Goal: Task Accomplishment & Management: Manage account settings

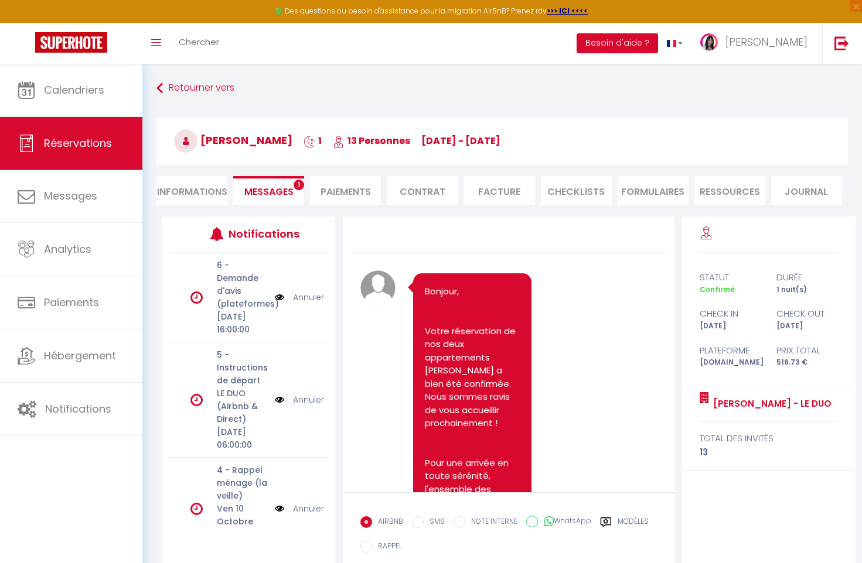
scroll to position [2979, 0]
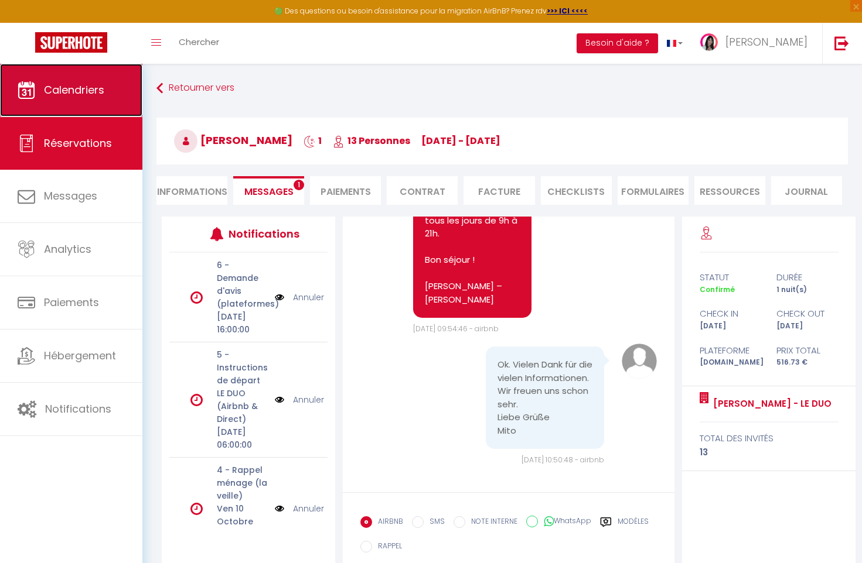
click at [65, 94] on span "Calendriers" at bounding box center [74, 90] width 60 height 15
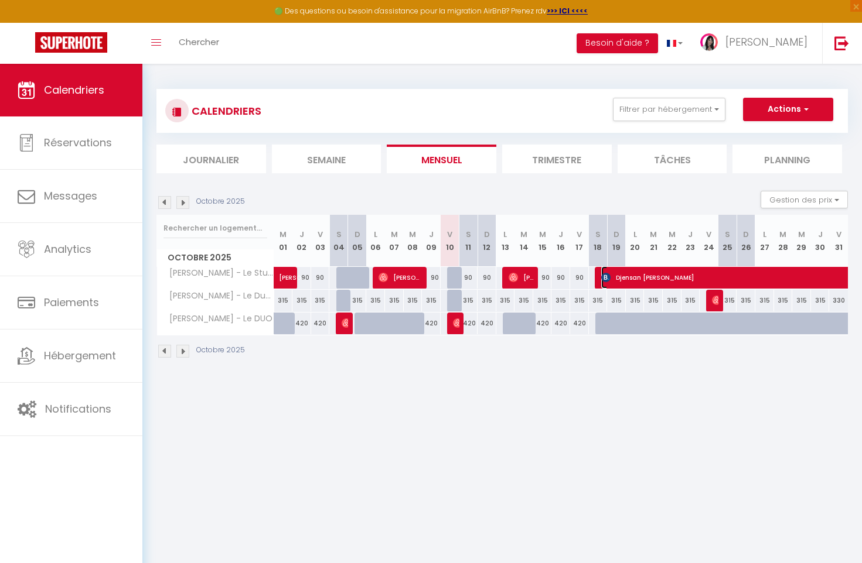
click at [677, 274] on span "Djensan [PERSON_NAME]" at bounding box center [816, 278] width 431 height 22
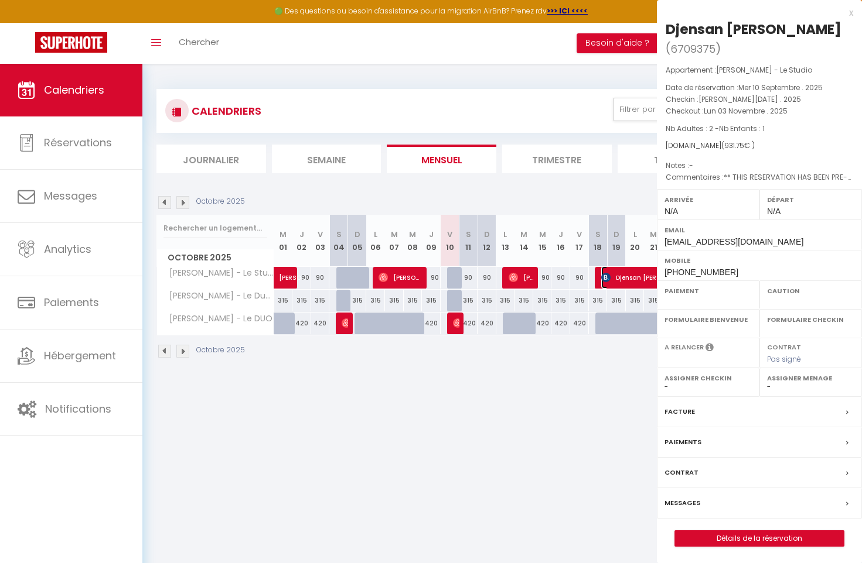
select select "OK"
select select "0"
select select "1"
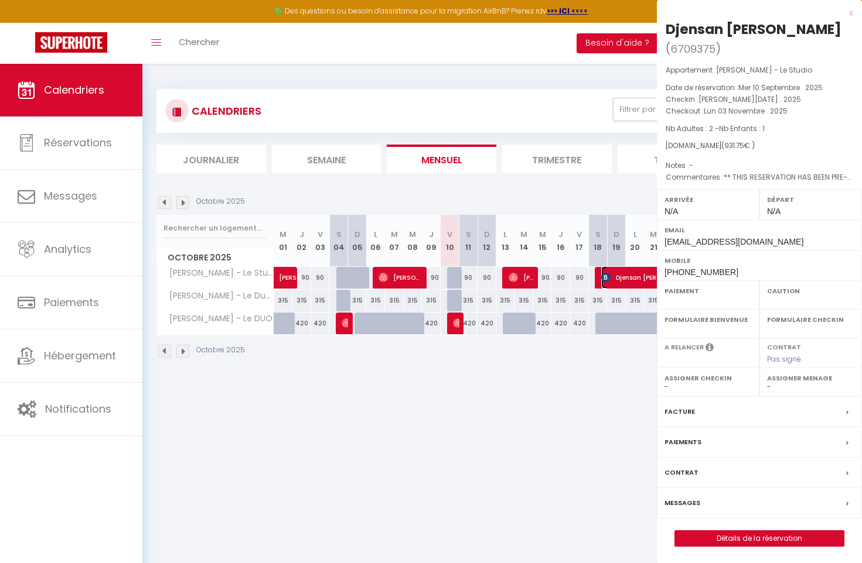
select select
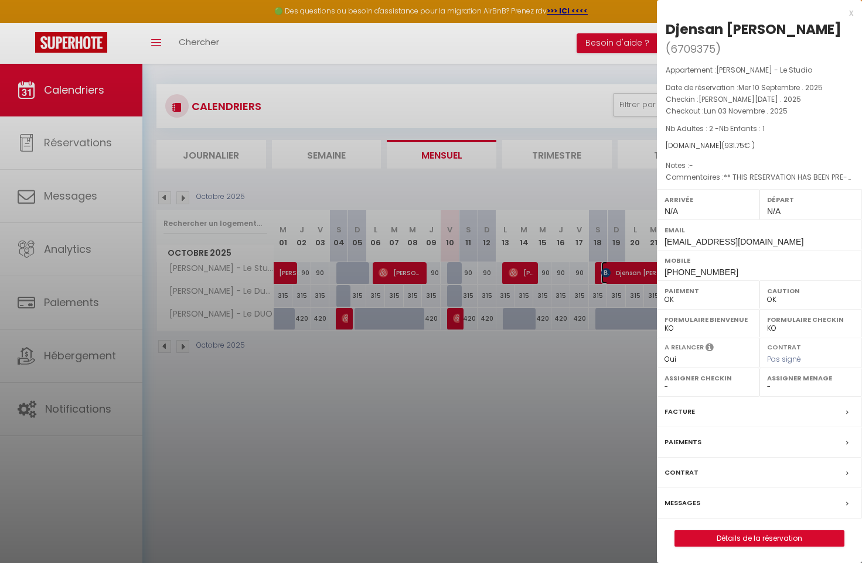
scroll to position [64, 0]
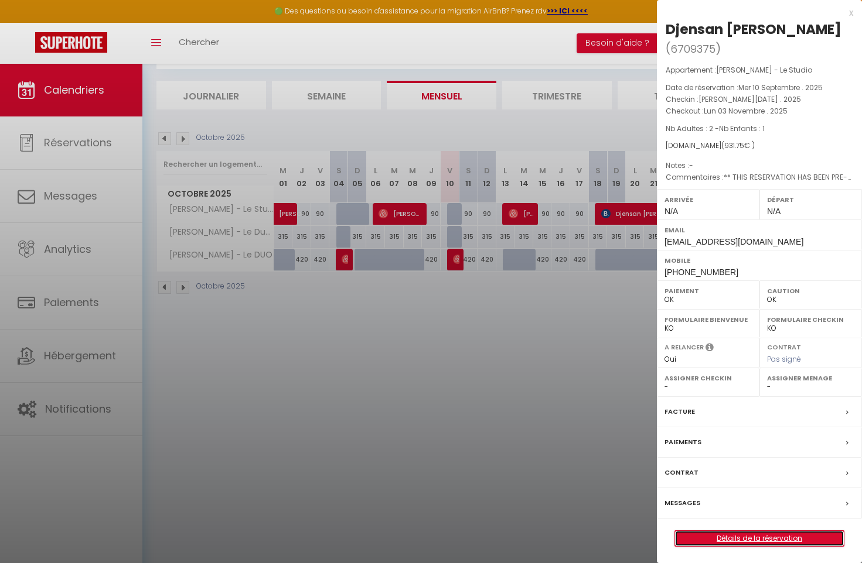
click at [770, 541] on link "Détails de la réservation" at bounding box center [759, 538] width 169 height 15
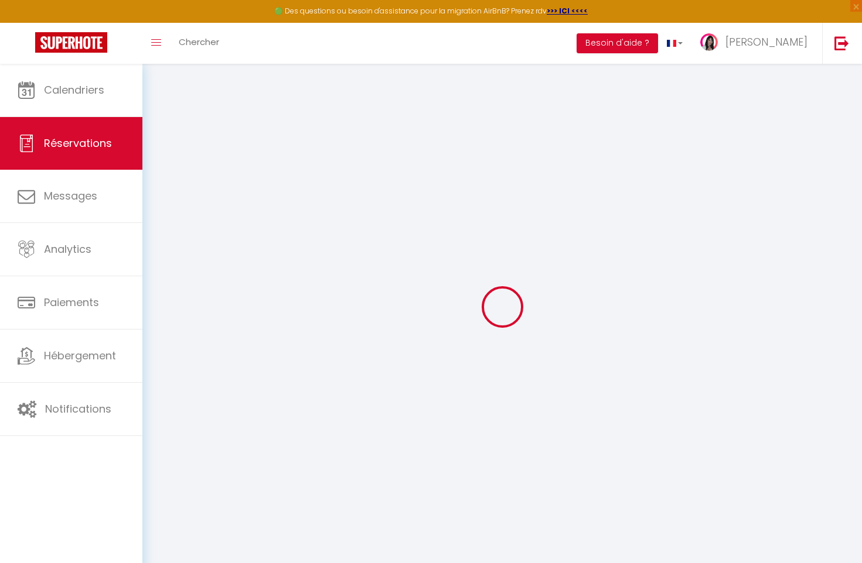
type input "Djensan faucher"
type input "[PERSON_NAME]"
type input "[EMAIL_ADDRESS][DOMAIN_NAME]"
type input "[PHONE_NUMBER]"
type input "."
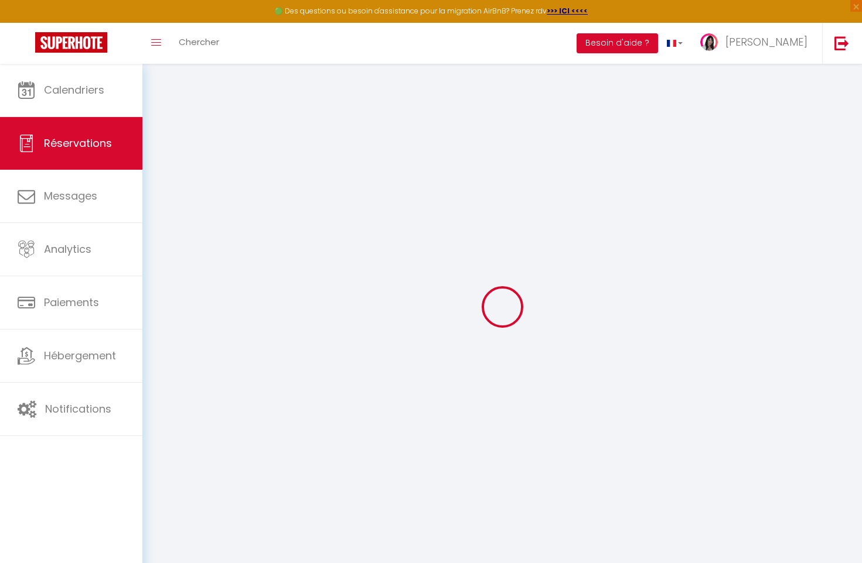
select select "FR"
type input "137.02"
type input "13.04"
select select "64632"
select select "1"
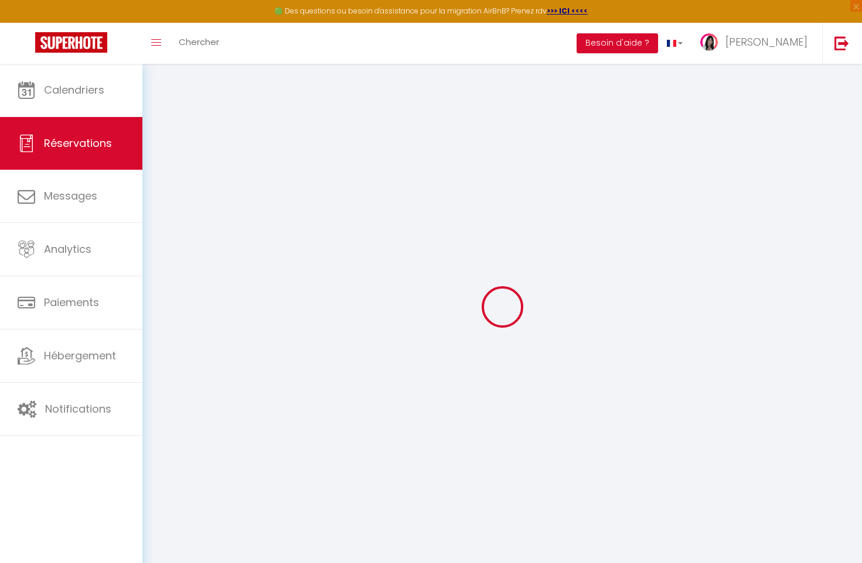
select select
type input "2"
type input "1"
select select "12"
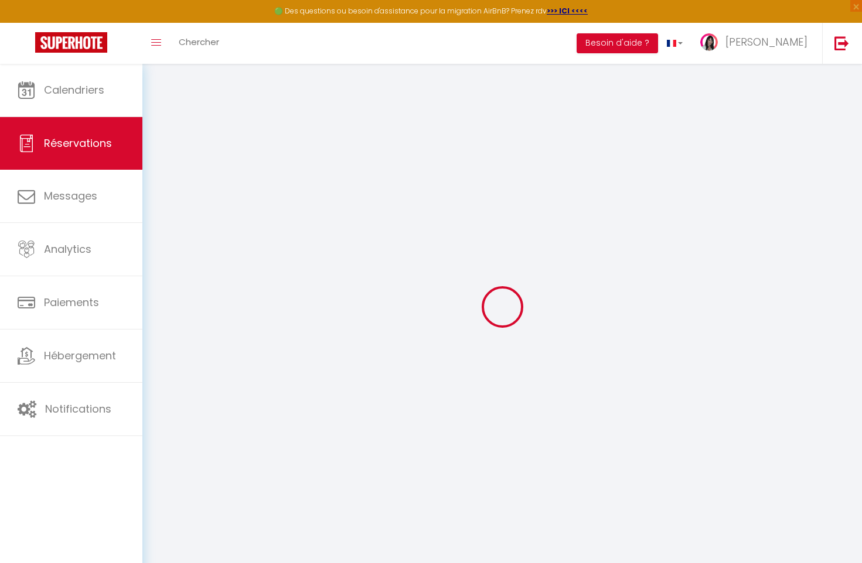
select select "15"
type input "913.48"
checkbox input "false"
type input "0"
select select "2"
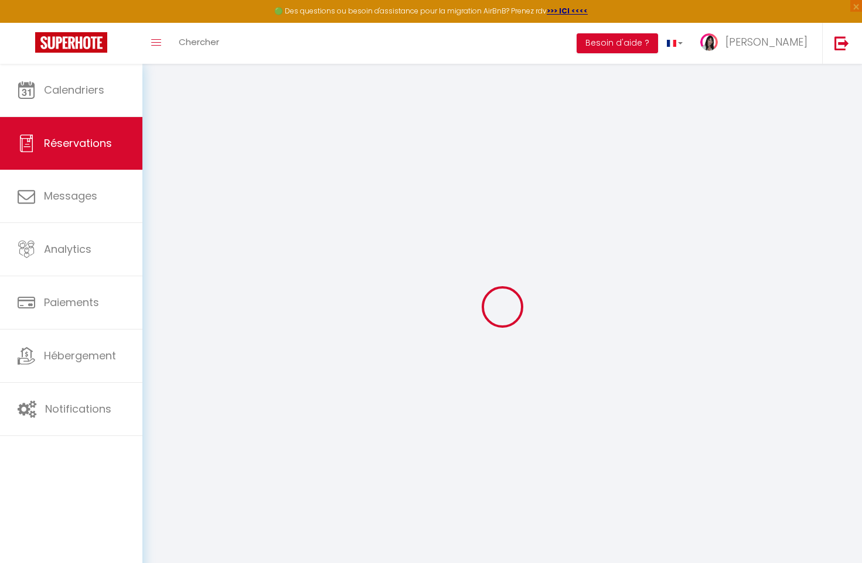
type input "0"
select select
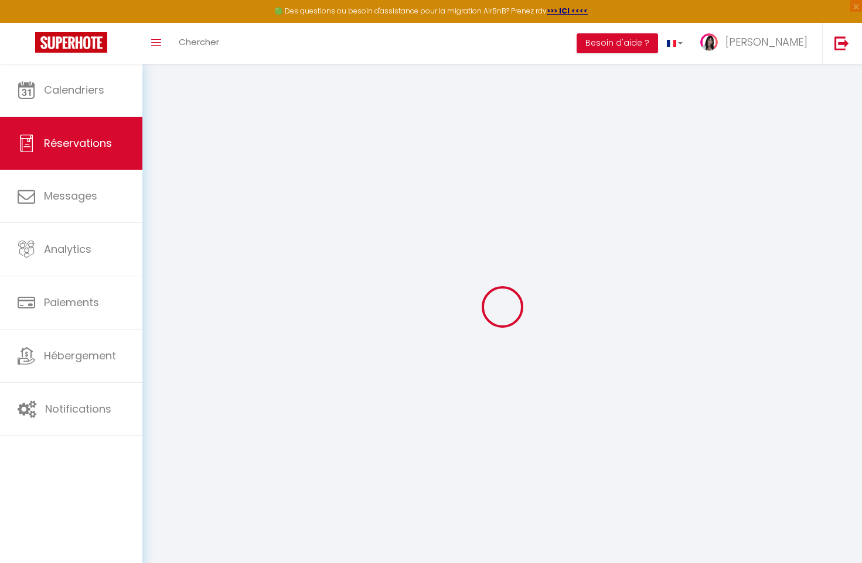
checkbox input "false"
select select
checkbox input "false"
select select
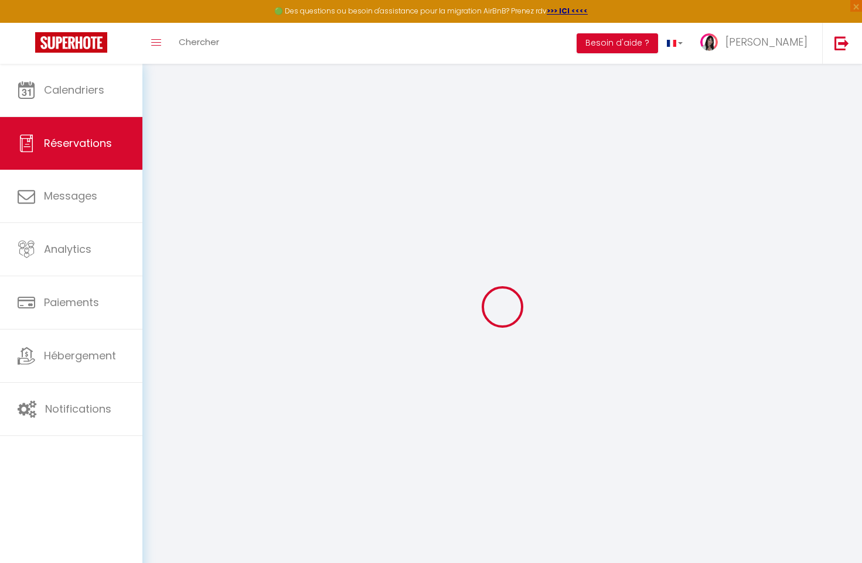
select select
checkbox input "false"
type textarea "** THIS RESERVATION HAS BEEN PRE-PAID ** BOOKING NOTE : Payment charge is EUR 1…"
type input "18.27"
select select
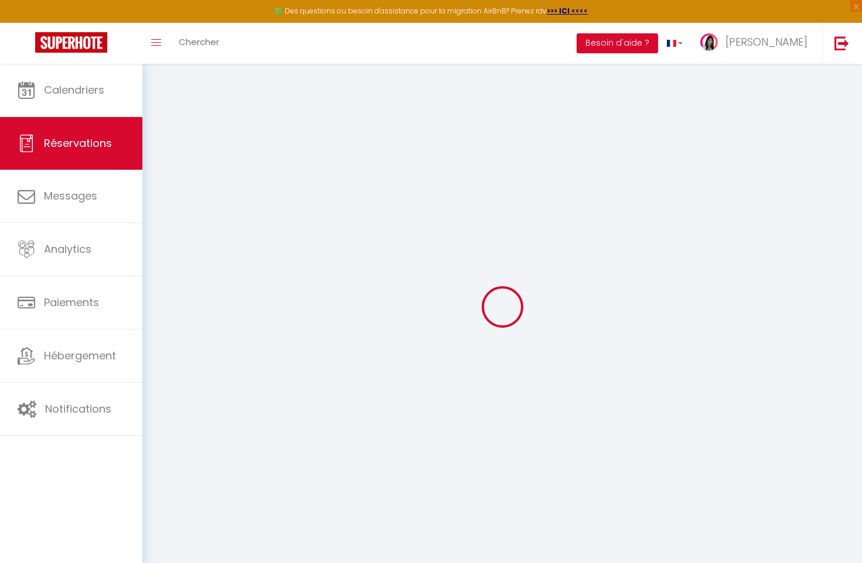
select select
checkbox input "false"
select select
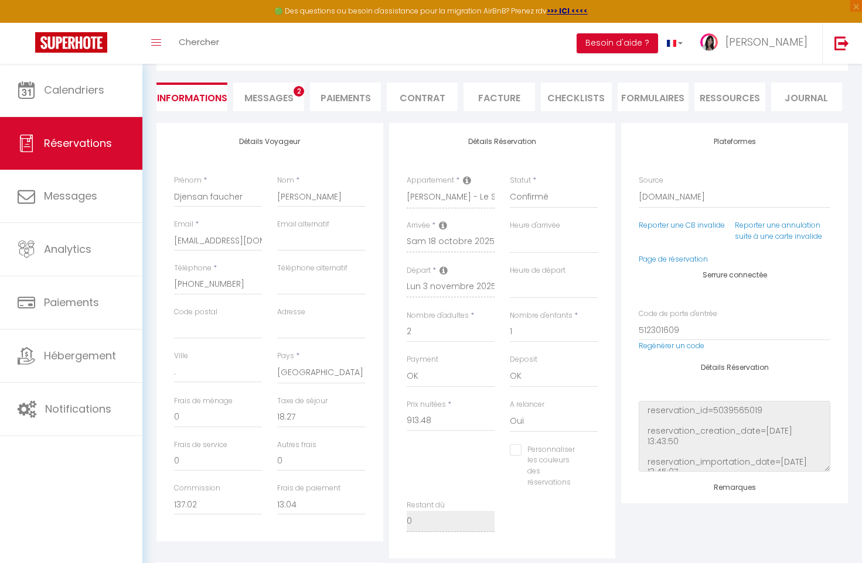
scroll to position [97, 0]
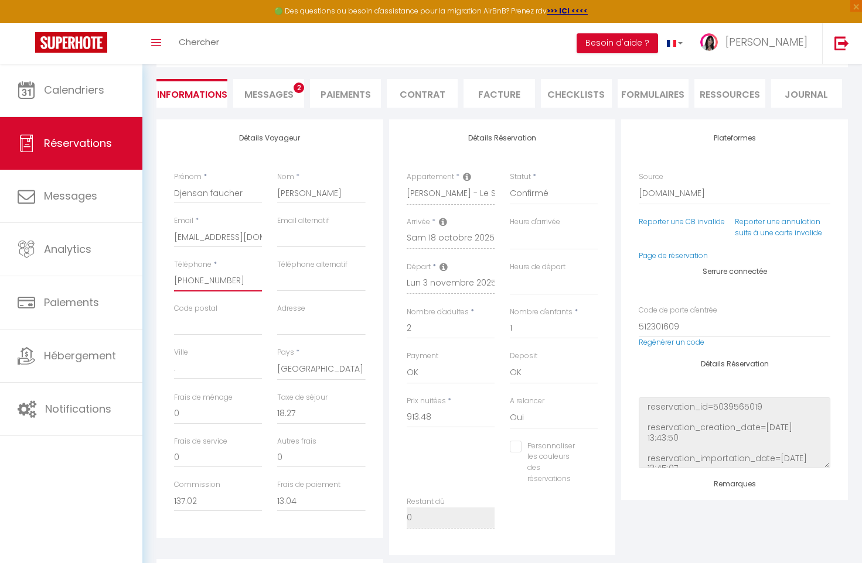
drag, startPoint x: 231, startPoint y: 281, endPoint x: 171, endPoint y: 266, distance: 61.7
click at [171, 276] on div "Téléphone * [PHONE_NUMBER]" at bounding box center [217, 281] width 103 height 44
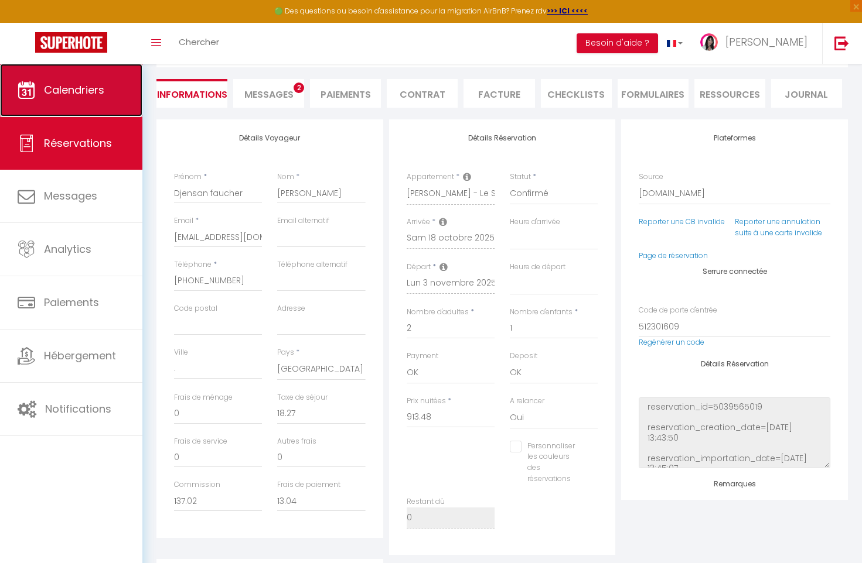
click at [91, 87] on span "Calendriers" at bounding box center [74, 90] width 60 height 15
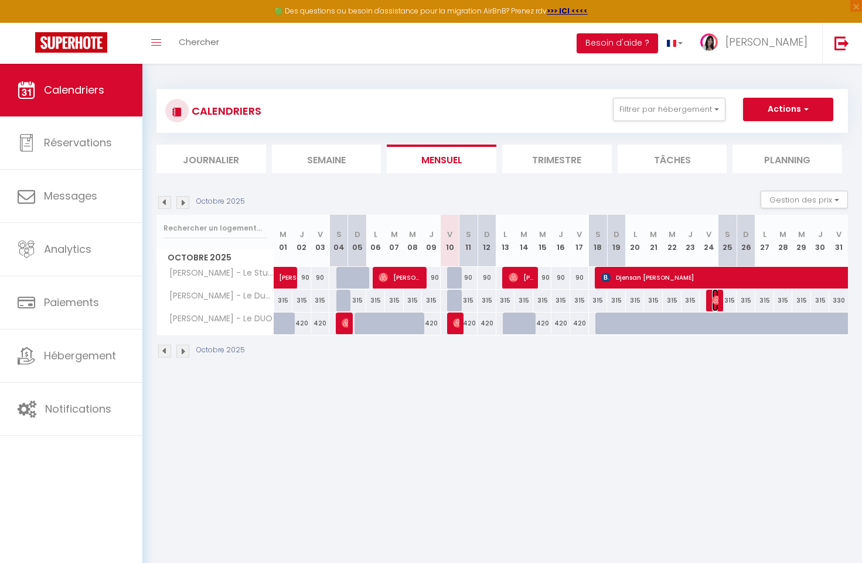
click at [715, 305] on img at bounding box center [716, 300] width 9 height 9
select select "OK"
select select "0"
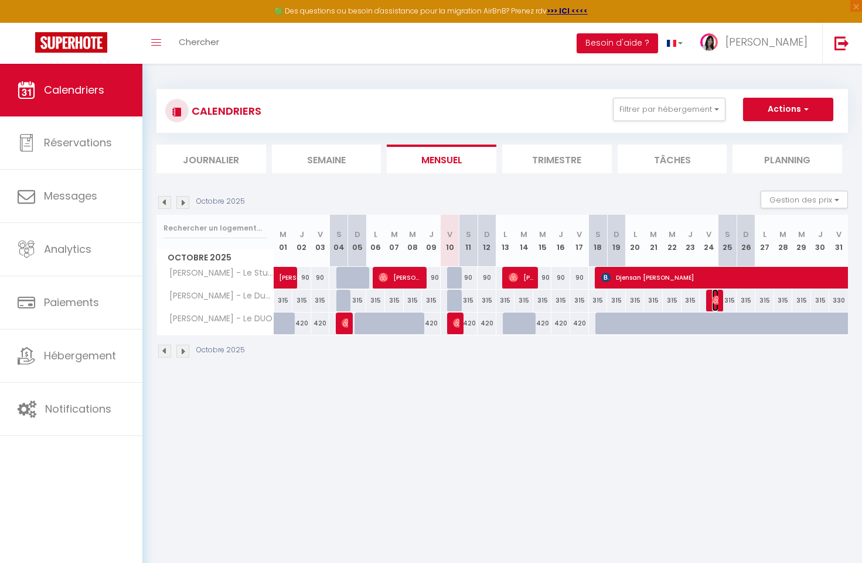
select select "1"
select select
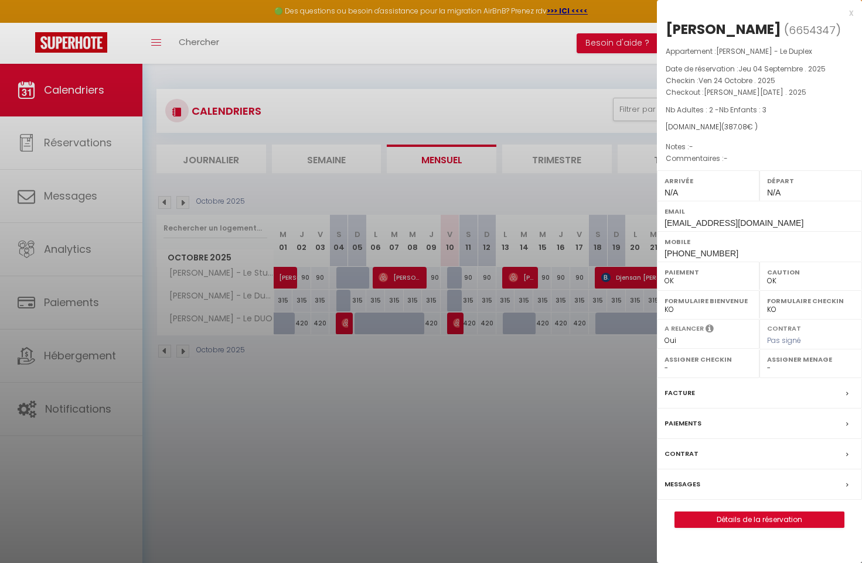
click at [851, 13] on div "x" at bounding box center [755, 13] width 196 height 14
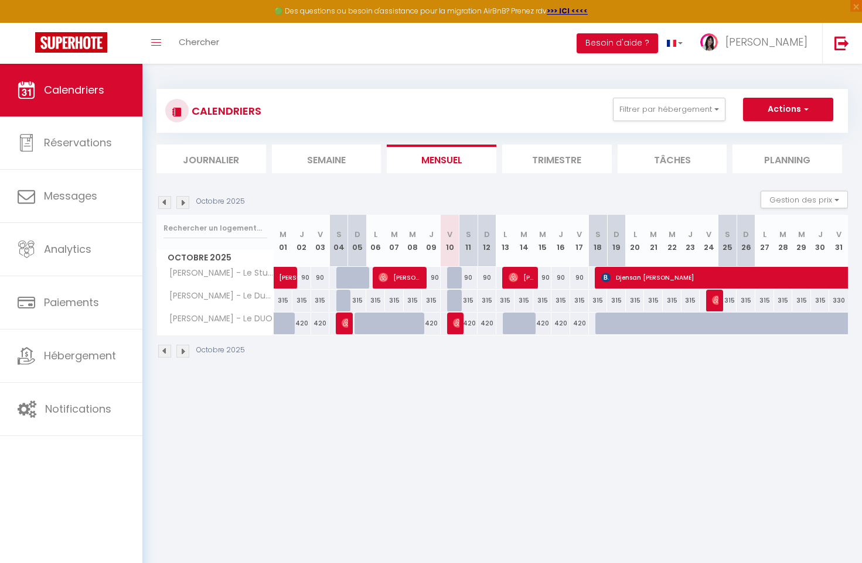
click at [185, 203] on img at bounding box center [182, 202] width 13 height 13
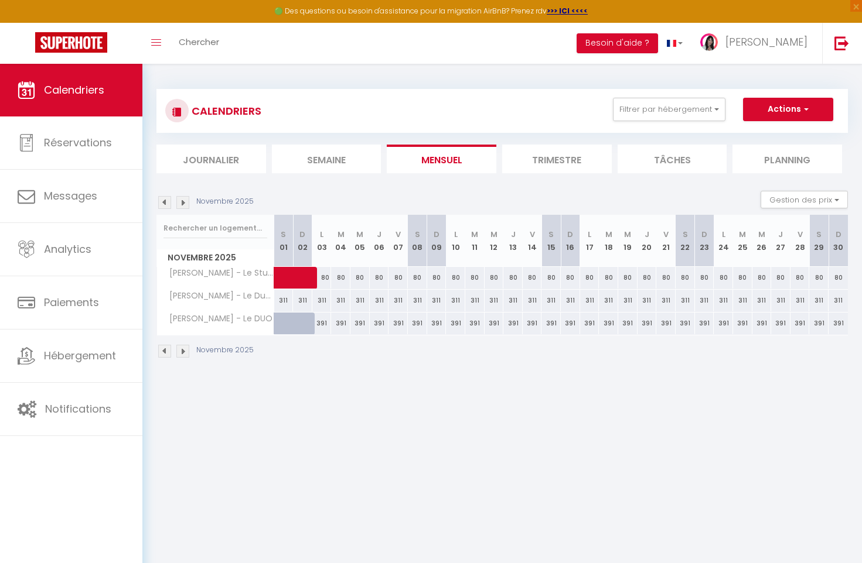
click at [185, 203] on img at bounding box center [182, 202] width 13 height 13
